Goal: Task Accomplishment & Management: Manage account settings

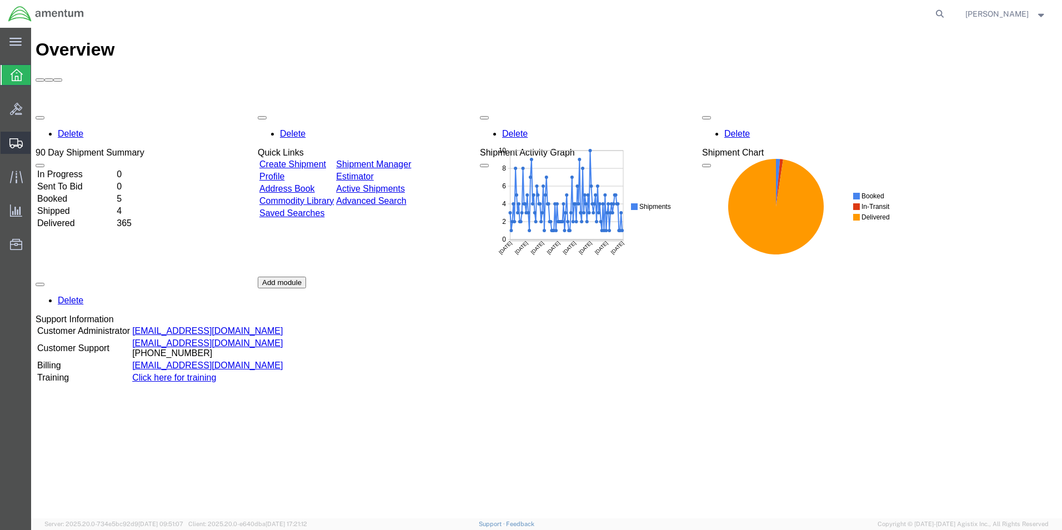
click at [0, 0] on span "Shipment Manager" at bounding box center [0, 0] width 0 height 0
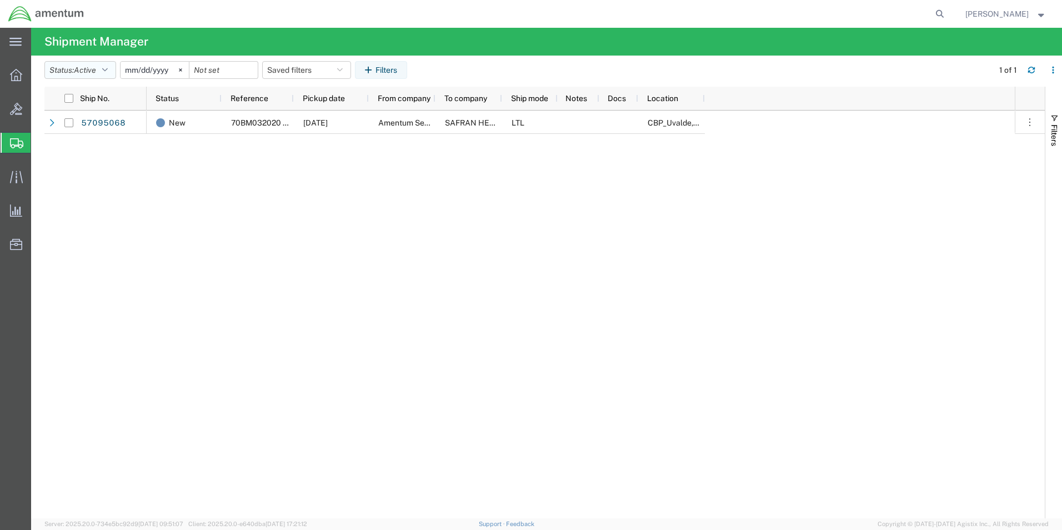
click at [112, 69] on button "Status: Active" at bounding box center [80, 70] width 72 height 18
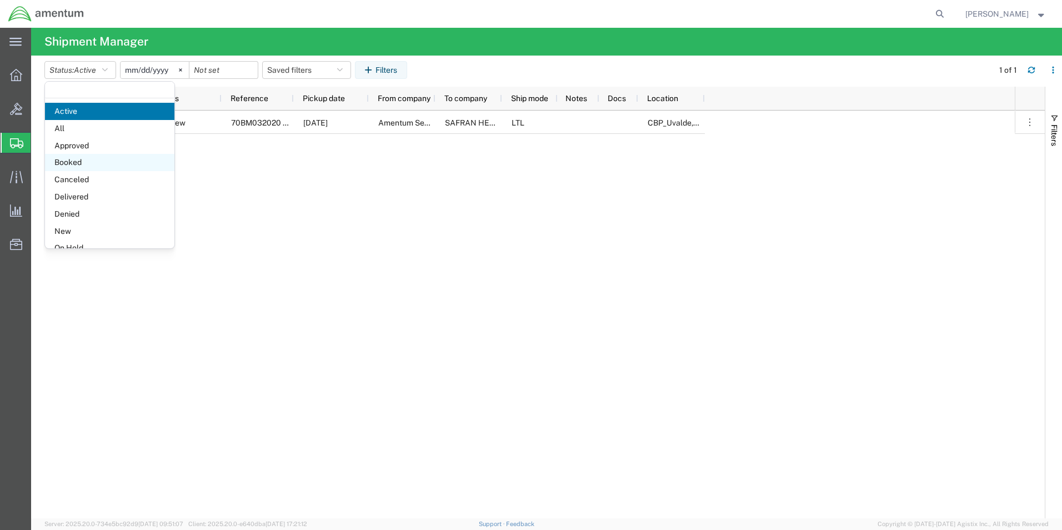
click at [64, 157] on span "Booked" at bounding box center [109, 162] width 129 height 17
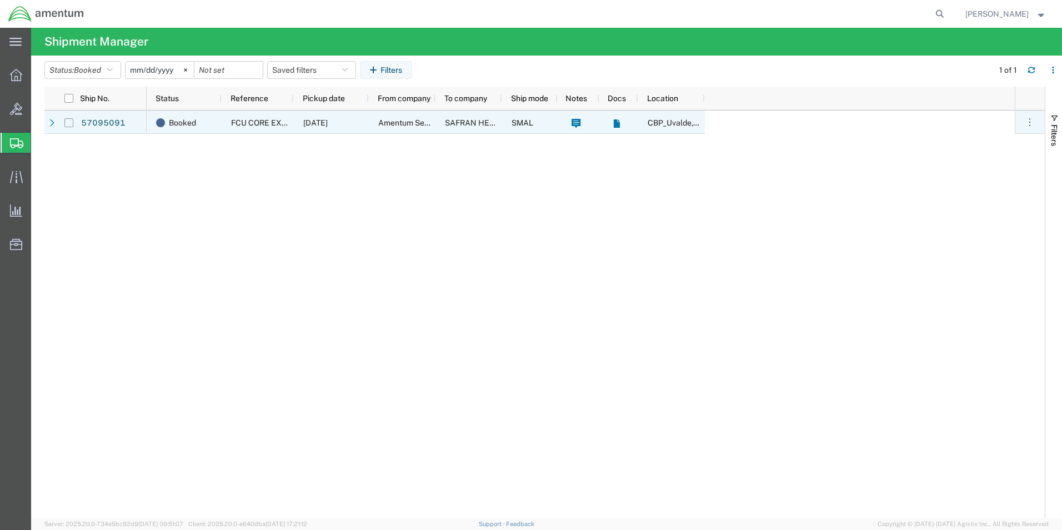
click at [68, 126] on input "Press Space to toggle row selection (unchecked)" at bounding box center [68, 122] width 9 height 9
checkbox input "true"
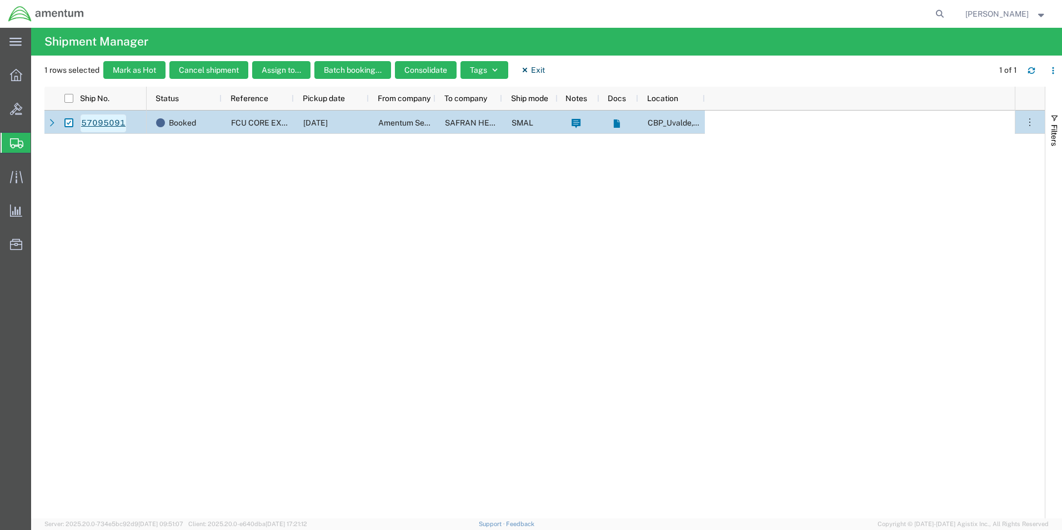
click at [93, 122] on link "57095091" at bounding box center [104, 123] width 46 height 18
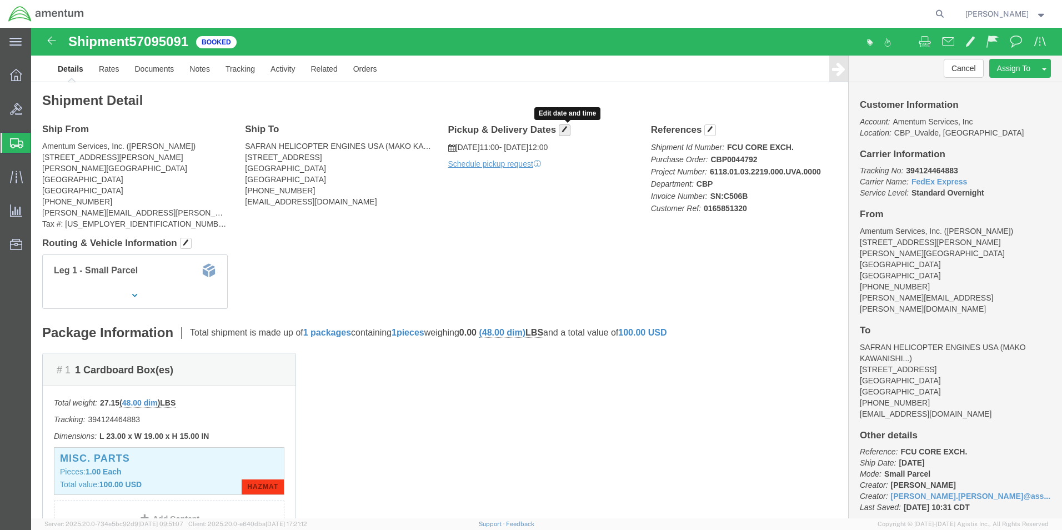
click button "button"
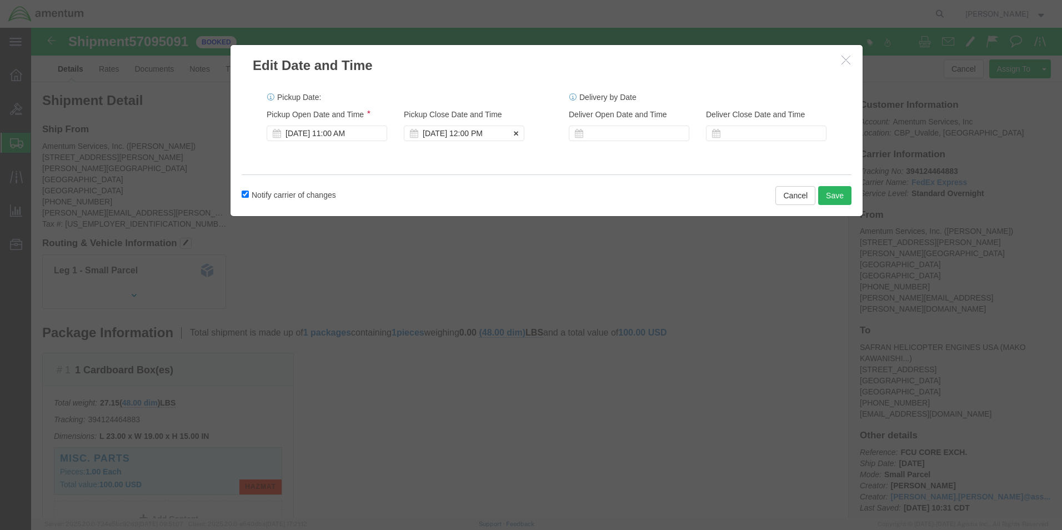
click div "[DATE] 12:00 PM"
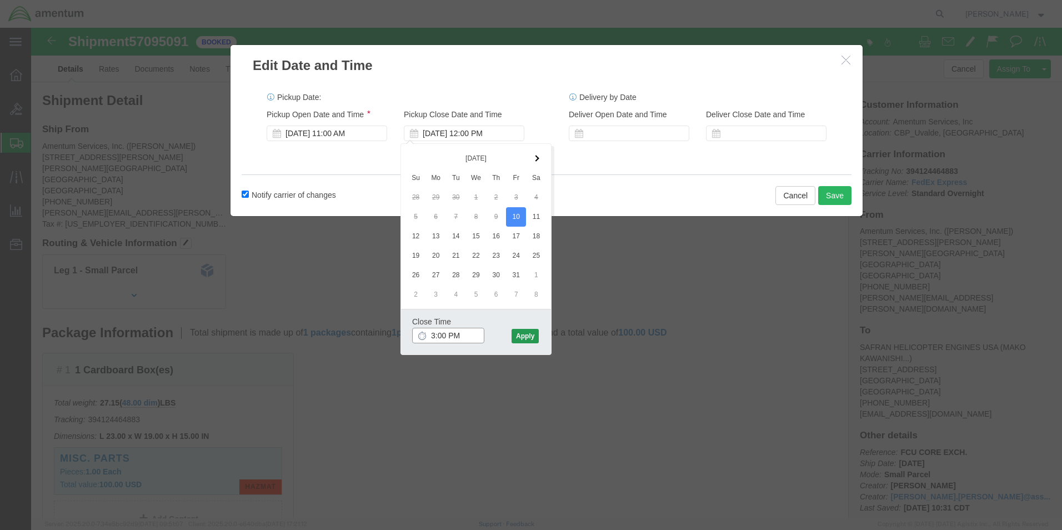
type input "3:00 PM"
click button "Apply"
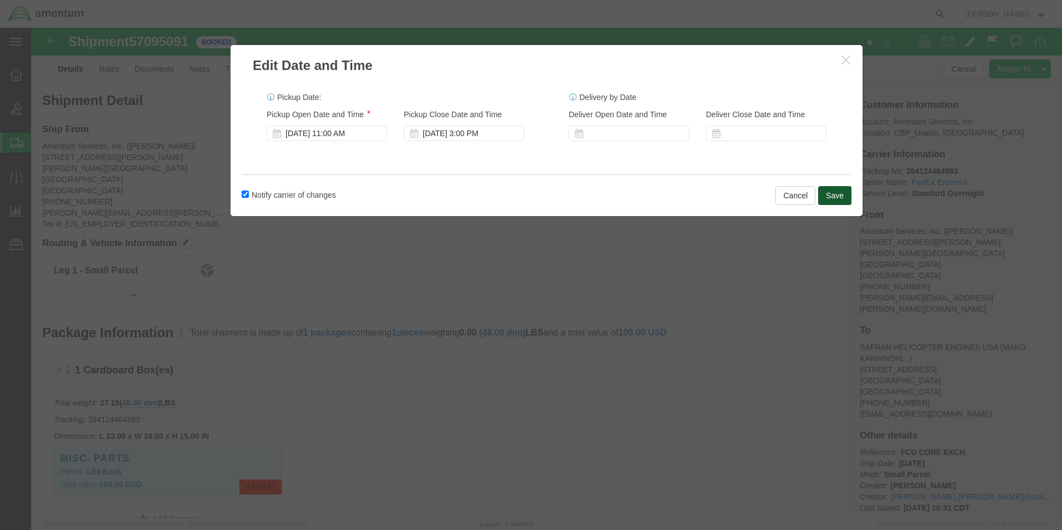
click button "Save"
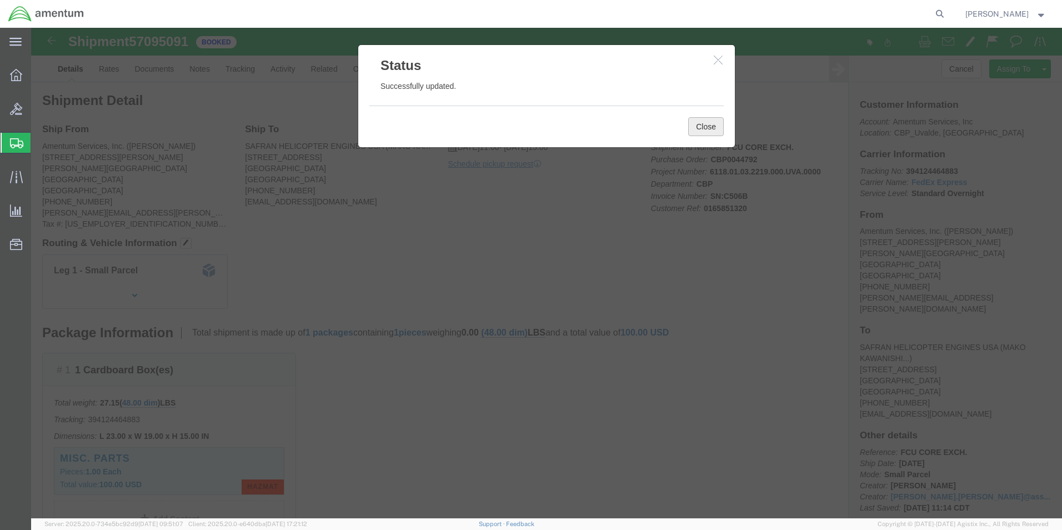
click button "Close"
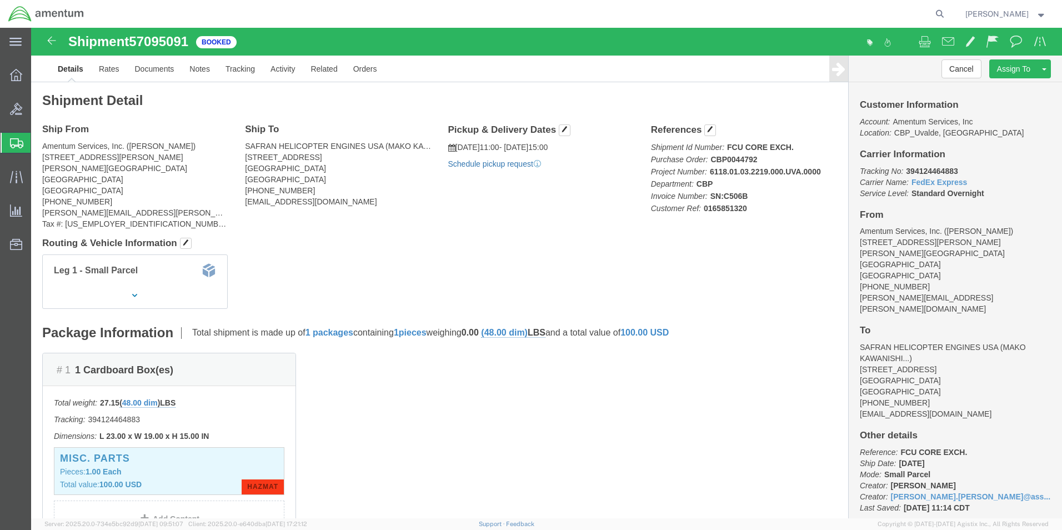
click link "Schedule pickup request"
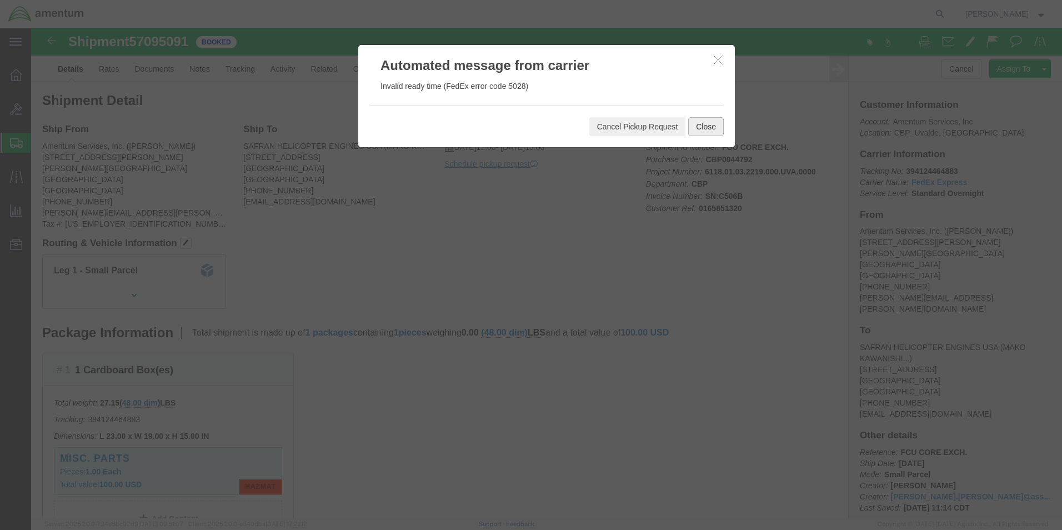
click button "Close"
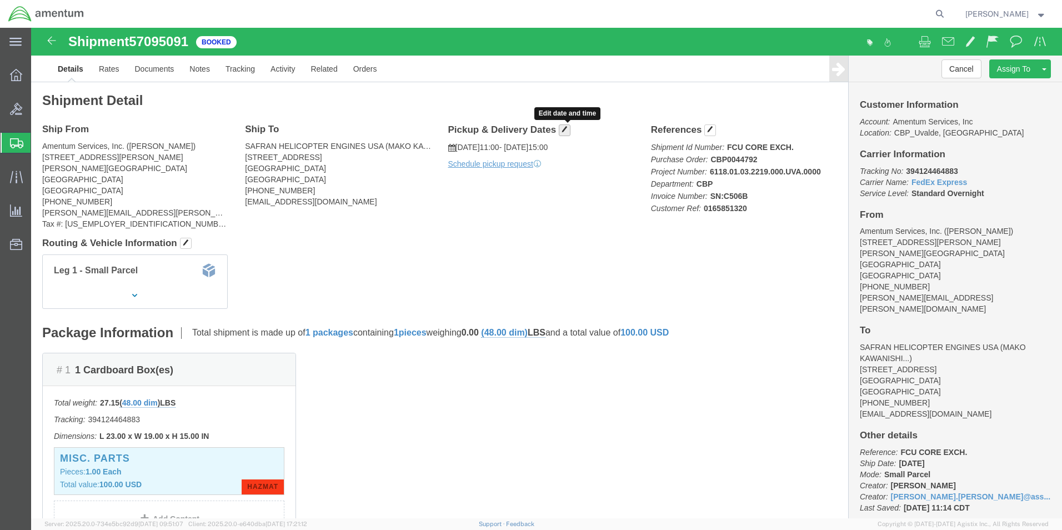
click span "button"
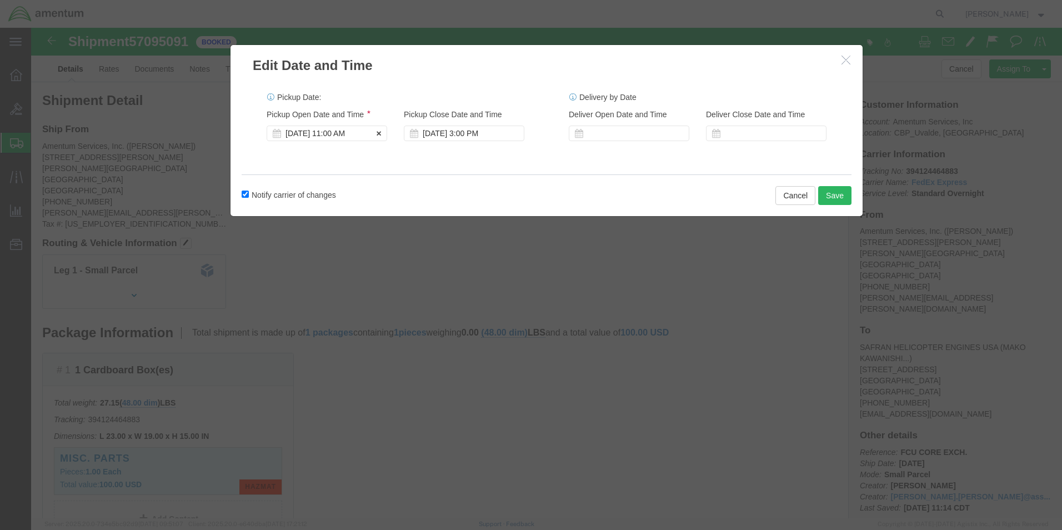
click div "[DATE] 11:00 AM"
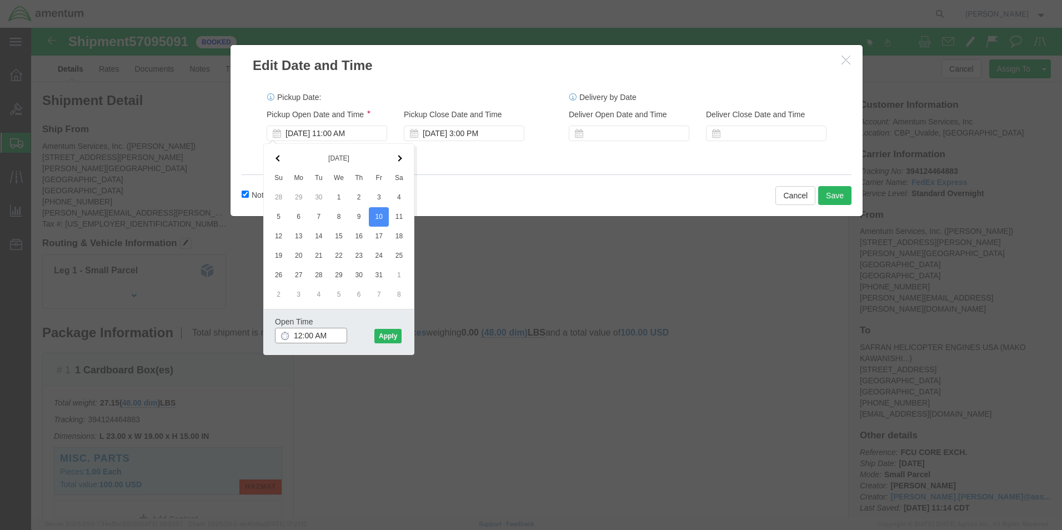
click input "12:00 AM"
type input "12:00 PM"
click button "Apply"
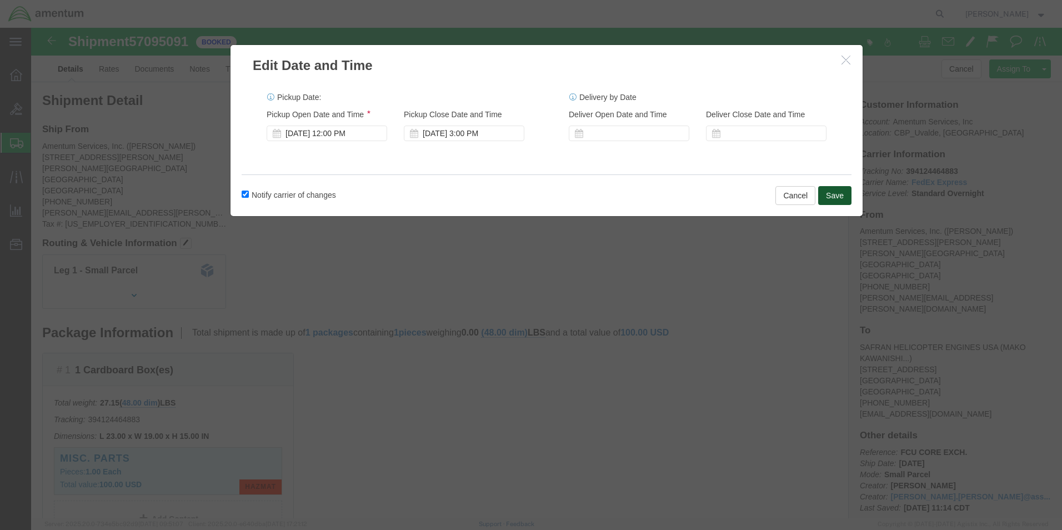
click button "Save"
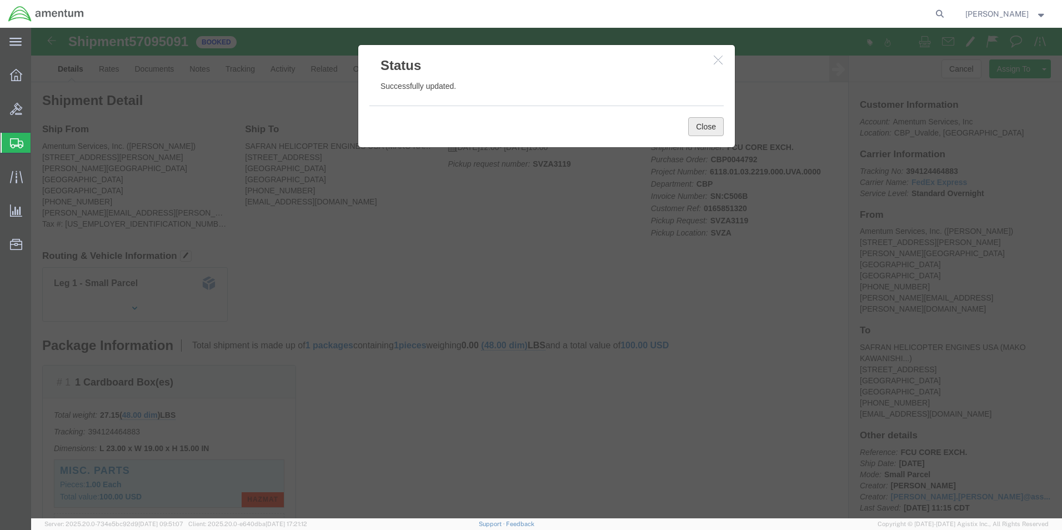
click button "Close"
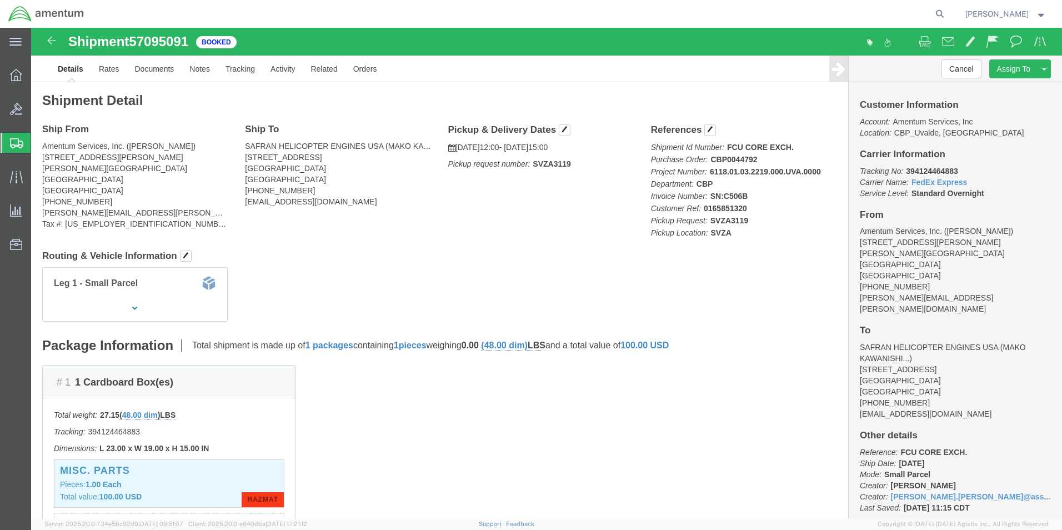
click at [1036, 11] on span "[PERSON_NAME]" at bounding box center [1006, 14] width 81 height 12
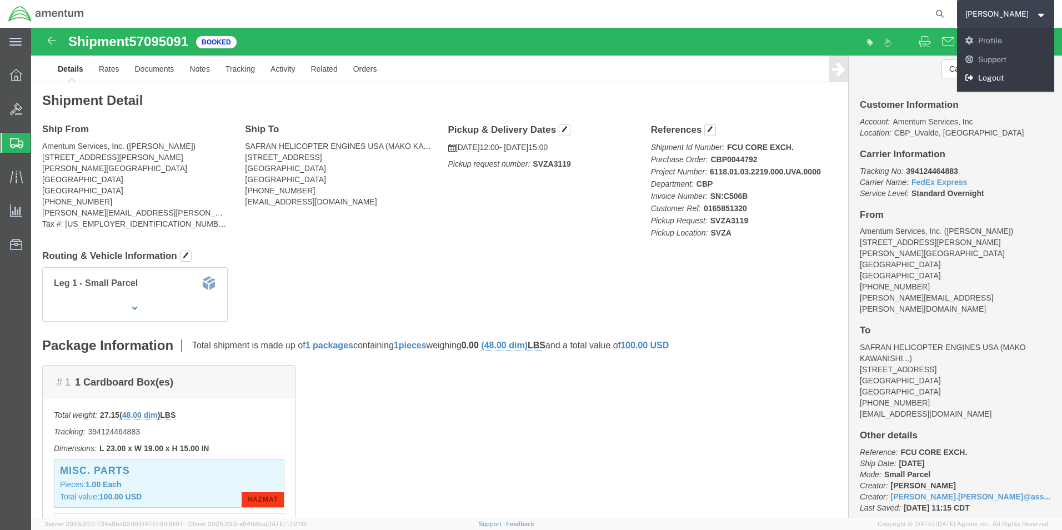
click at [994, 73] on link "Logout" at bounding box center [1006, 78] width 98 height 19
